Goal: Navigation & Orientation: Find specific page/section

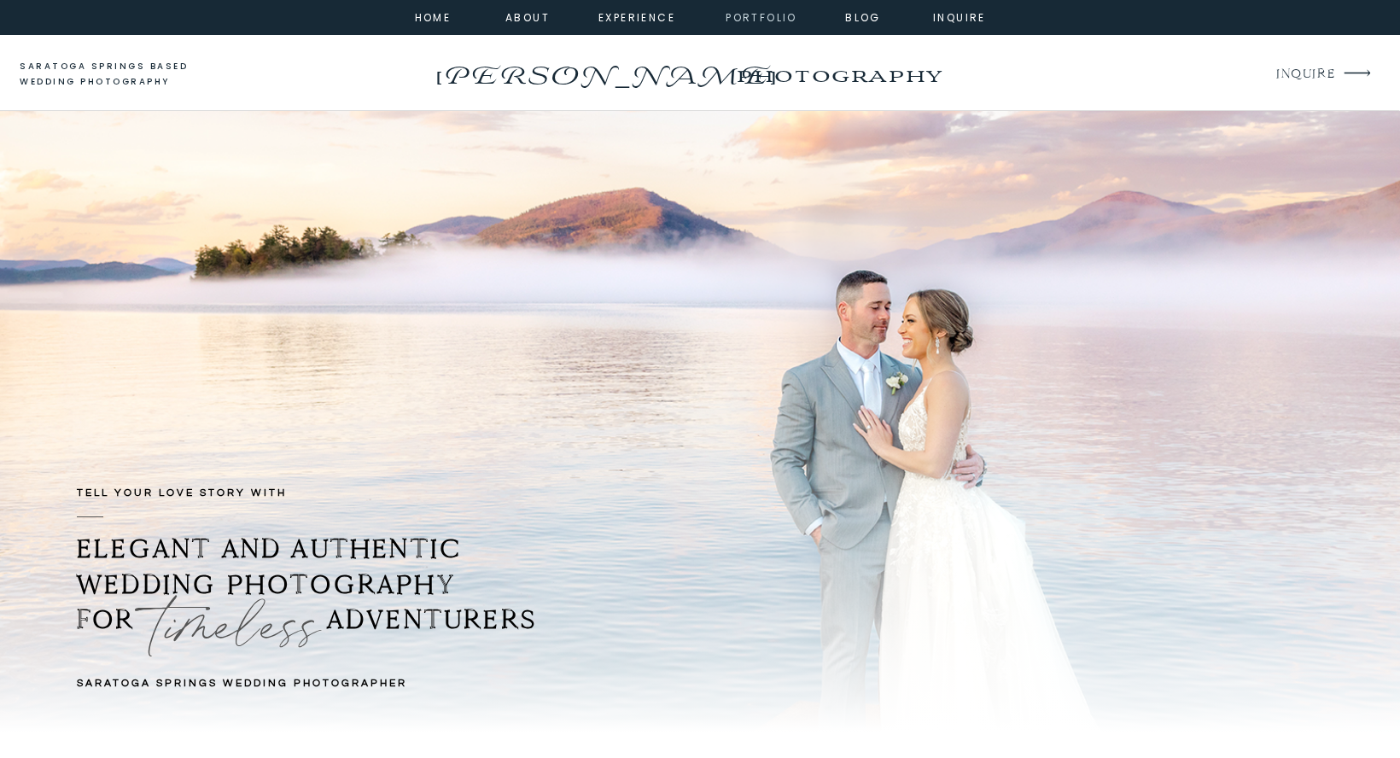
click at [762, 20] on nav "portfolio" at bounding box center [761, 16] width 73 height 15
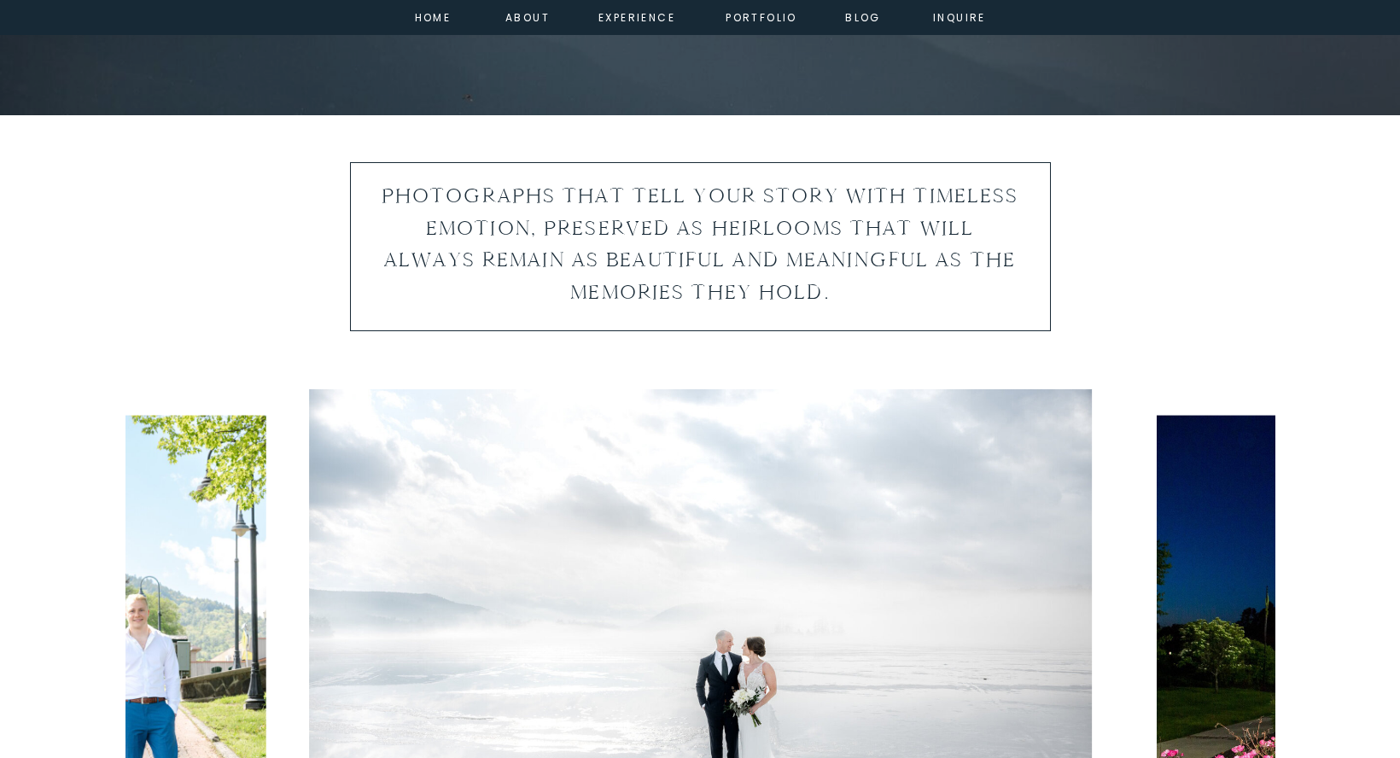
scroll to position [968, 0]
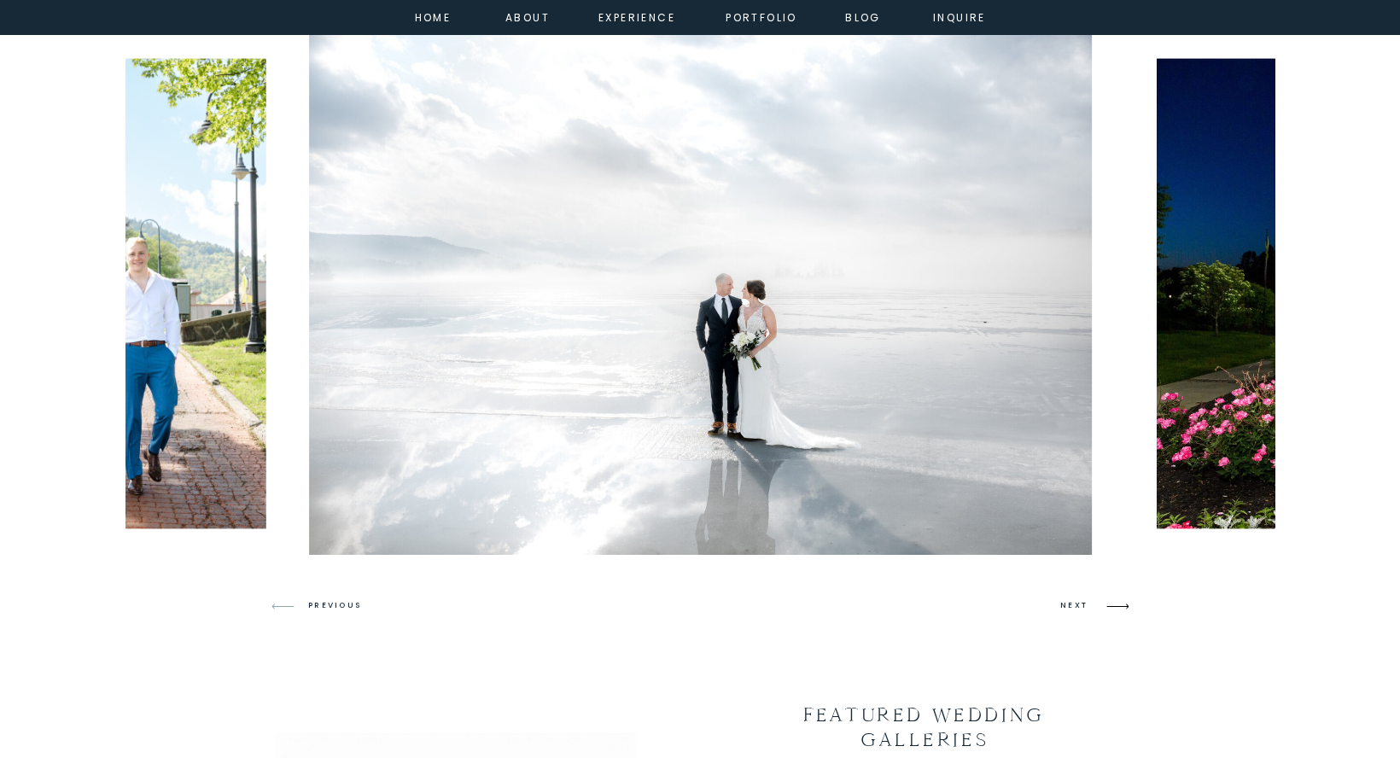
click at [1122, 608] on icon at bounding box center [1118, 606] width 40 height 40
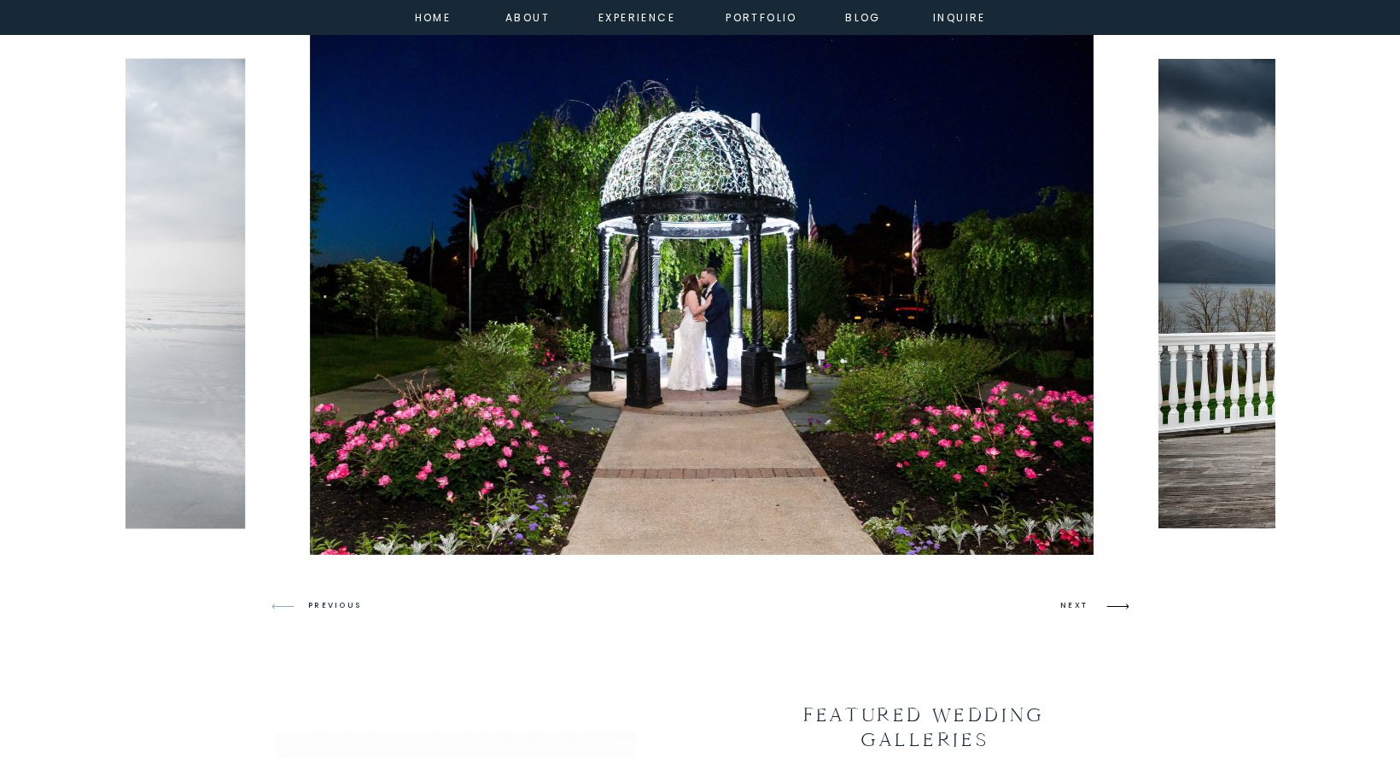
click at [1122, 608] on icon at bounding box center [1118, 606] width 40 height 40
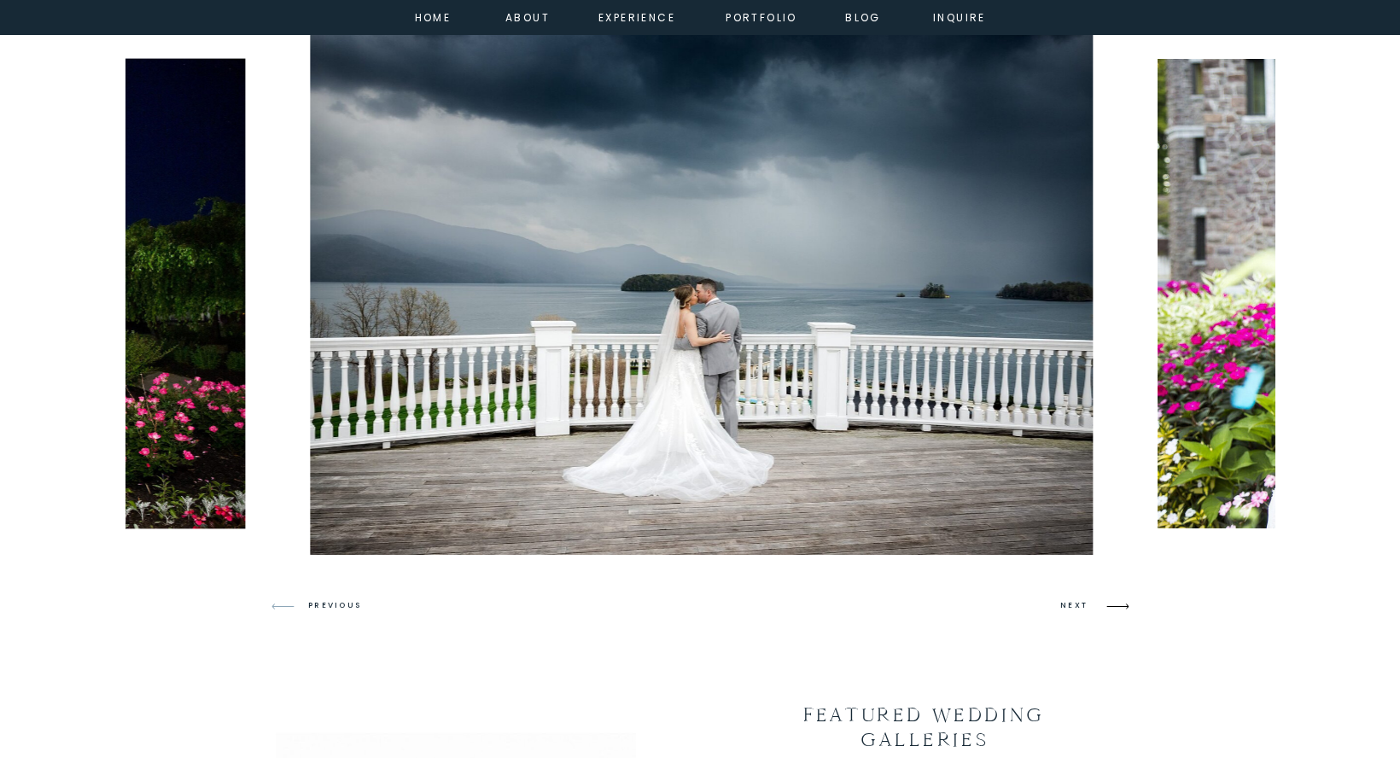
click at [1122, 608] on icon at bounding box center [1118, 606] width 40 height 40
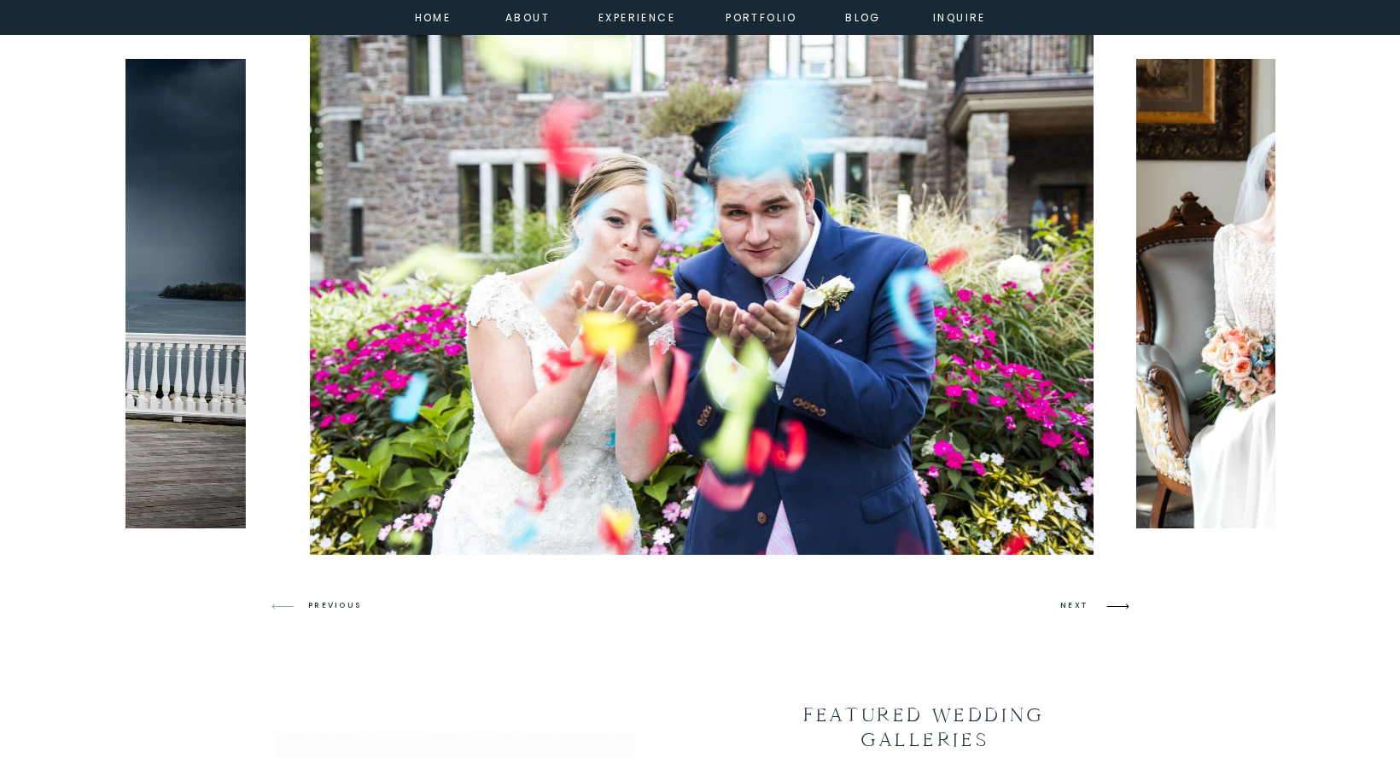
click at [1122, 608] on icon at bounding box center [1118, 606] width 40 height 40
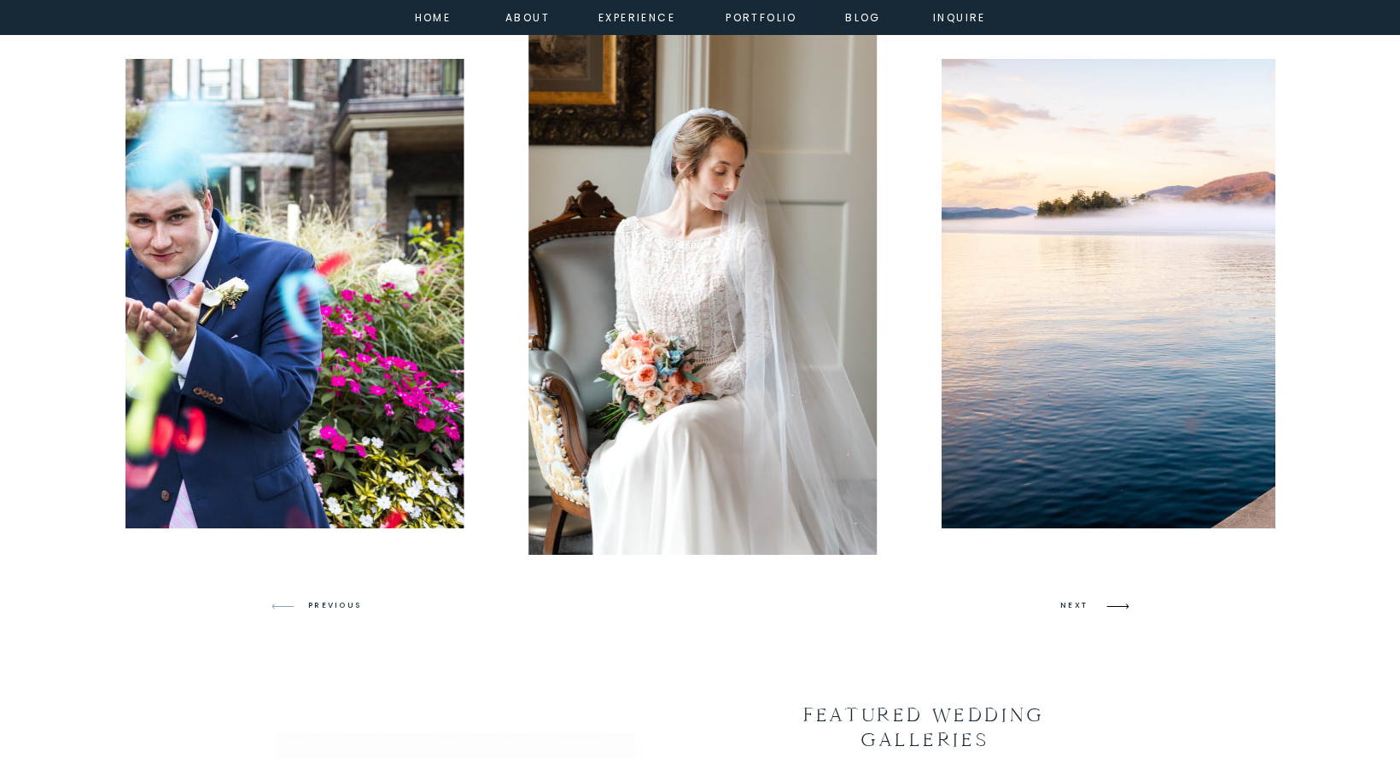
click at [1122, 608] on icon at bounding box center [1118, 606] width 40 height 40
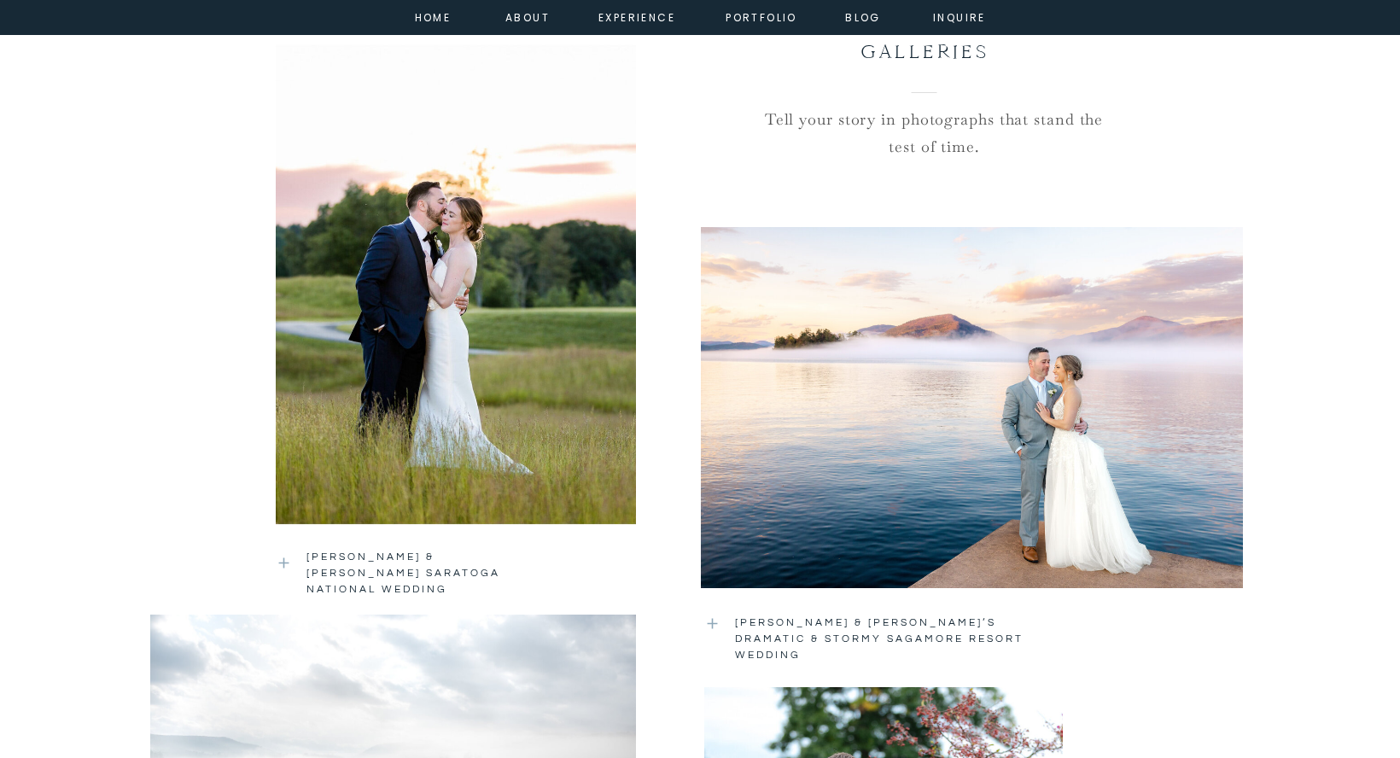
scroll to position [1653, 0]
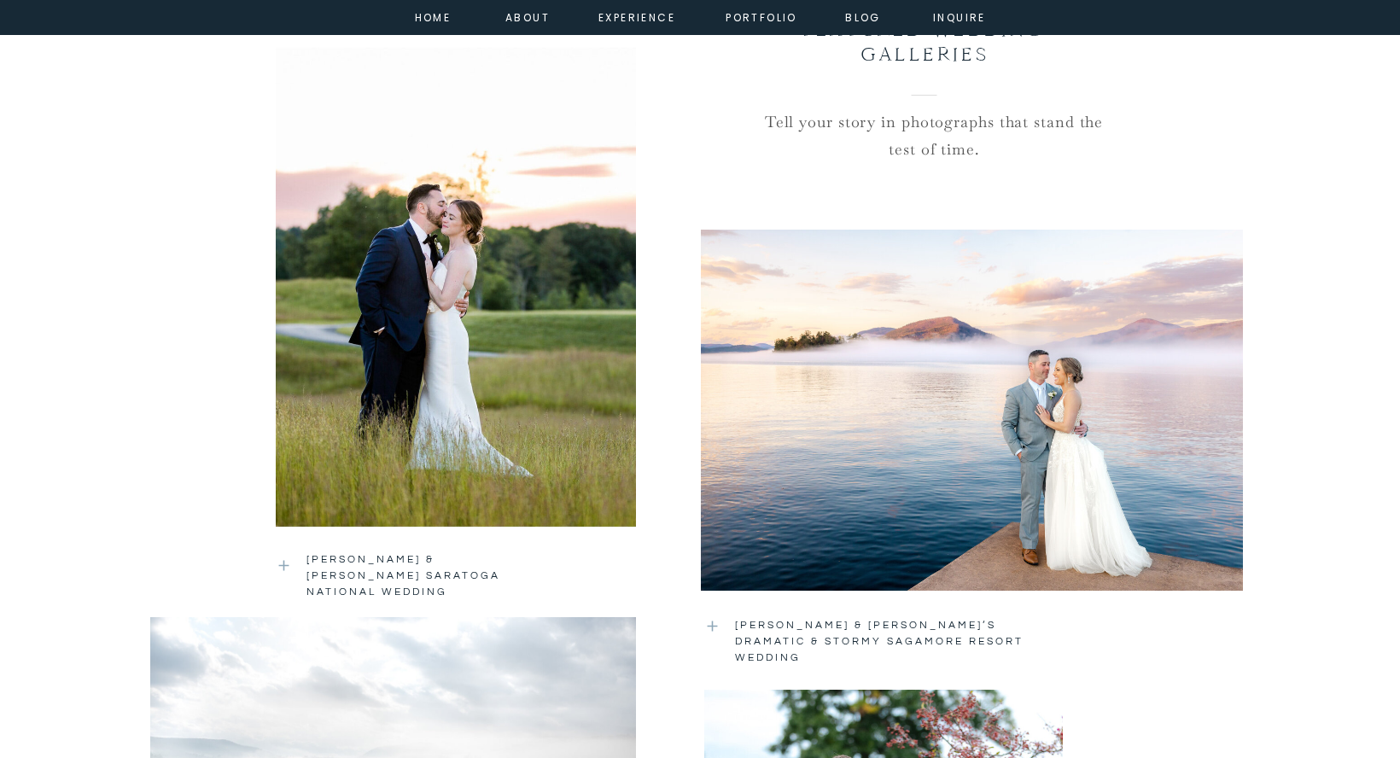
click at [541, 435] on div at bounding box center [456, 287] width 360 height 481
